Goal: Information Seeking & Learning: Learn about a topic

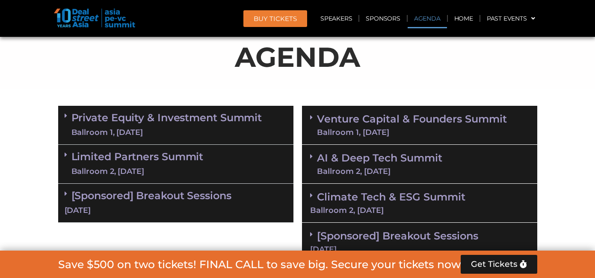
scroll to position [485, 0]
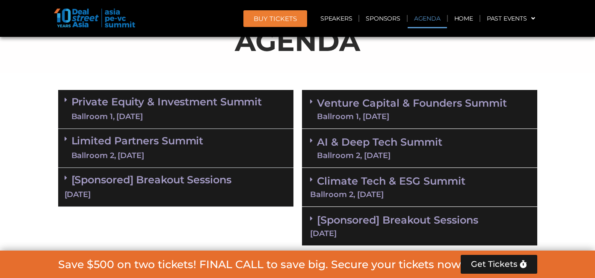
click at [362, 152] on div "Ballroom 2, 11 Sept" at bounding box center [379, 156] width 125 height 8
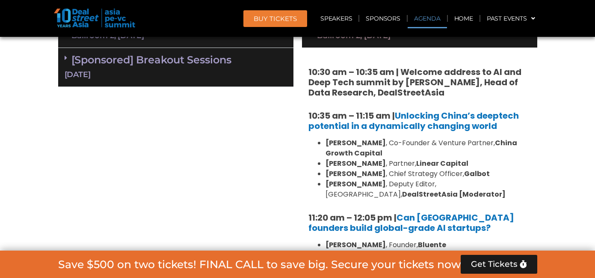
scroll to position [436, 0]
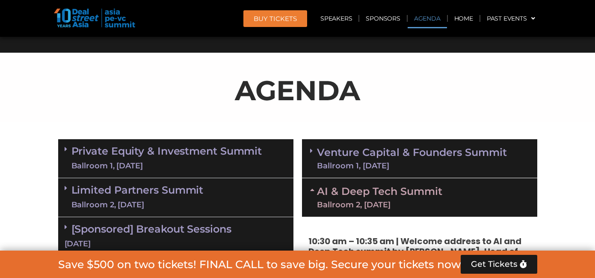
click at [208, 161] on div "Ballroom 1, 10 Sept" at bounding box center [166, 166] width 191 height 11
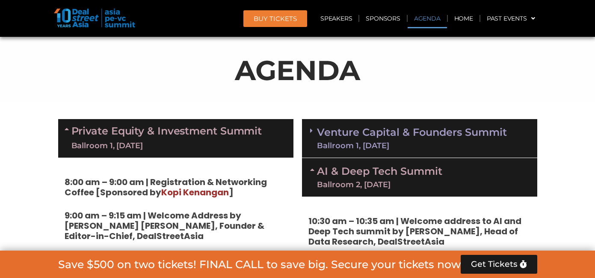
scroll to position [462, 0]
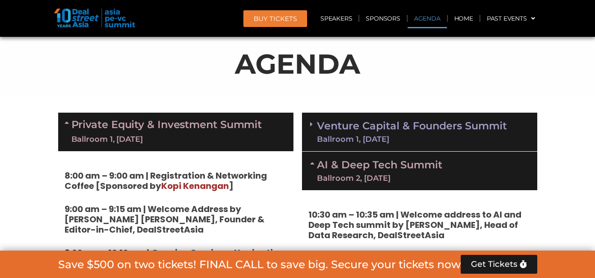
click at [349, 121] on link "Venture Capital & Founders​ Summit Ballroom 1, 11 Sept" at bounding box center [412, 132] width 190 height 22
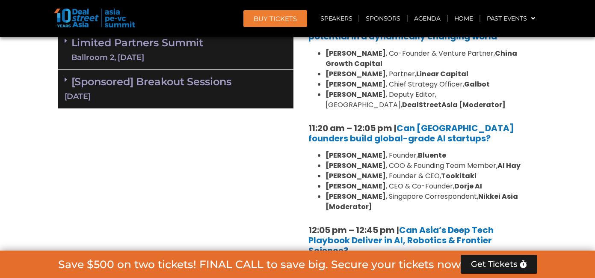
scroll to position [1913, 0]
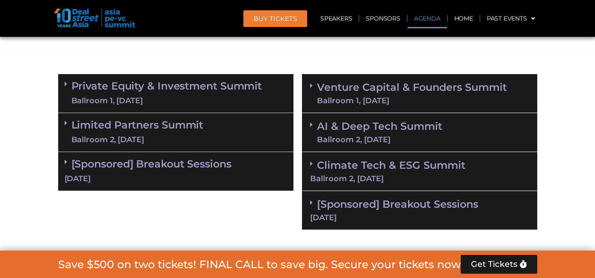
scroll to position [501, 0]
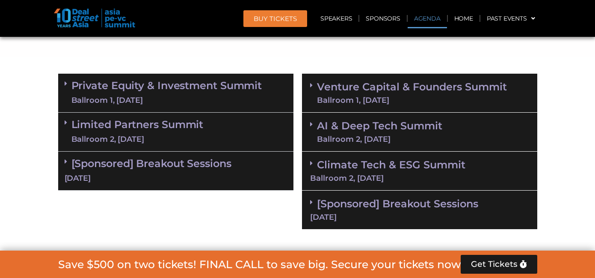
click at [346, 121] on link "AI & Deep Tech Summit Ballroom 2, 11 Sept" at bounding box center [379, 132] width 125 height 22
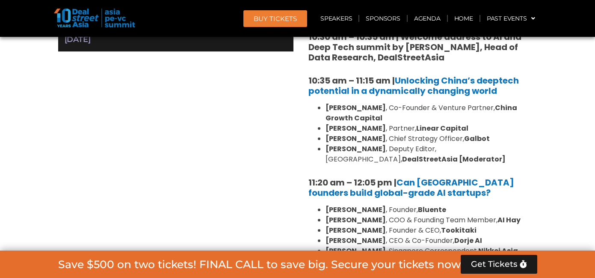
scroll to position [642, 0]
